Goal: Find contact information: Find contact information

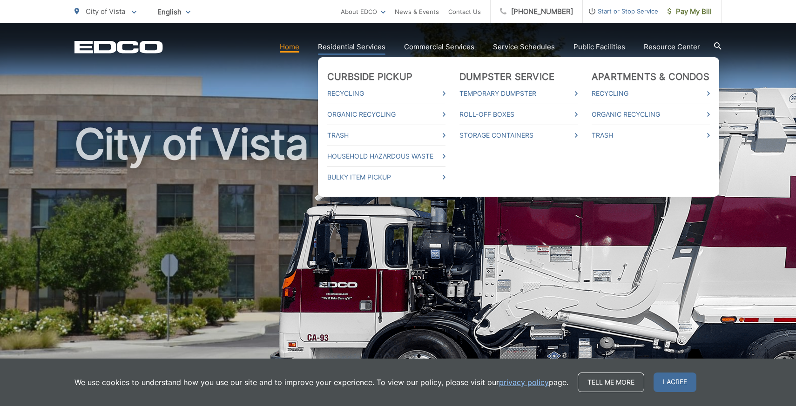
click at [336, 50] on link "Residential Services" at bounding box center [351, 46] width 67 height 11
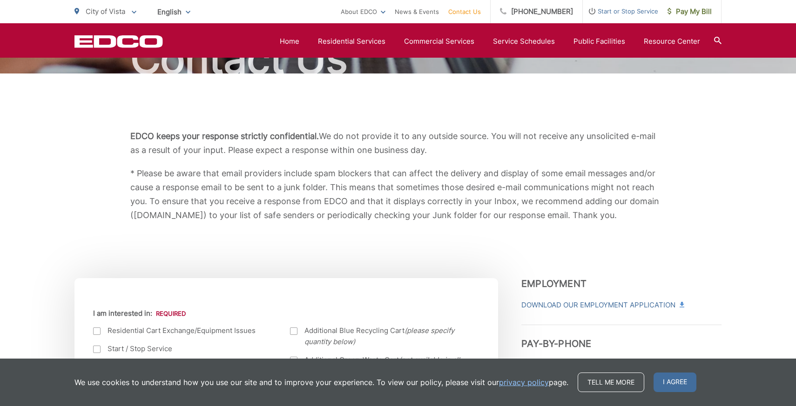
scroll to position [108, 0]
